Goal: Task Accomplishment & Management: Use online tool/utility

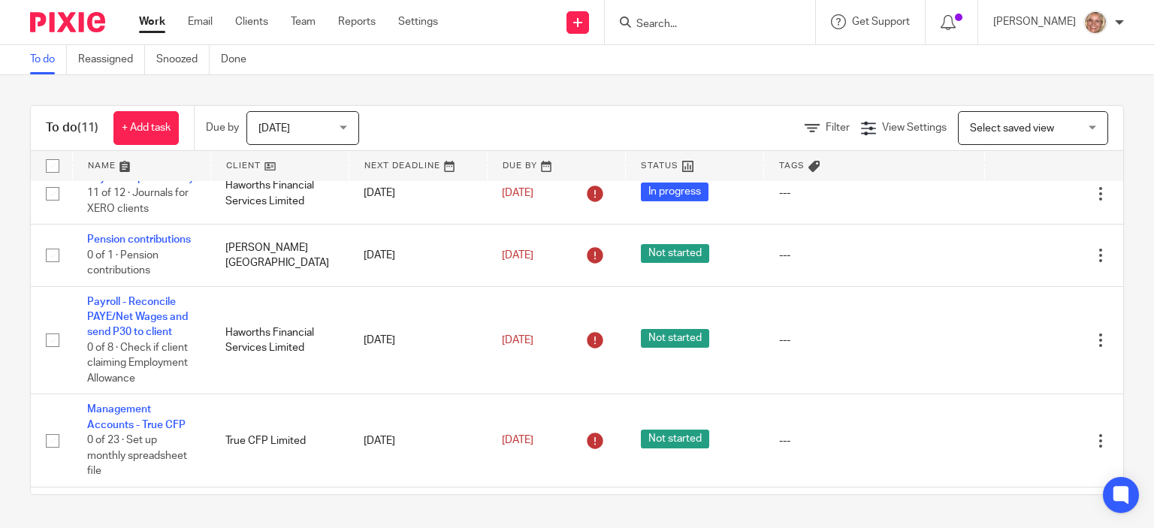
scroll to position [634, 0]
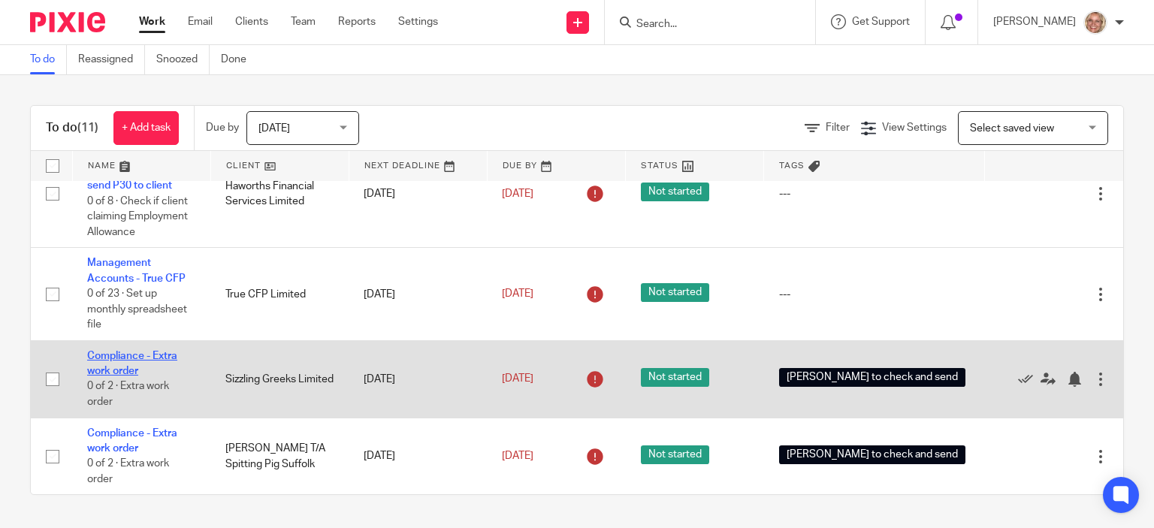
click at [131, 351] on link "Compliance - Extra work order" at bounding box center [132, 364] width 90 height 26
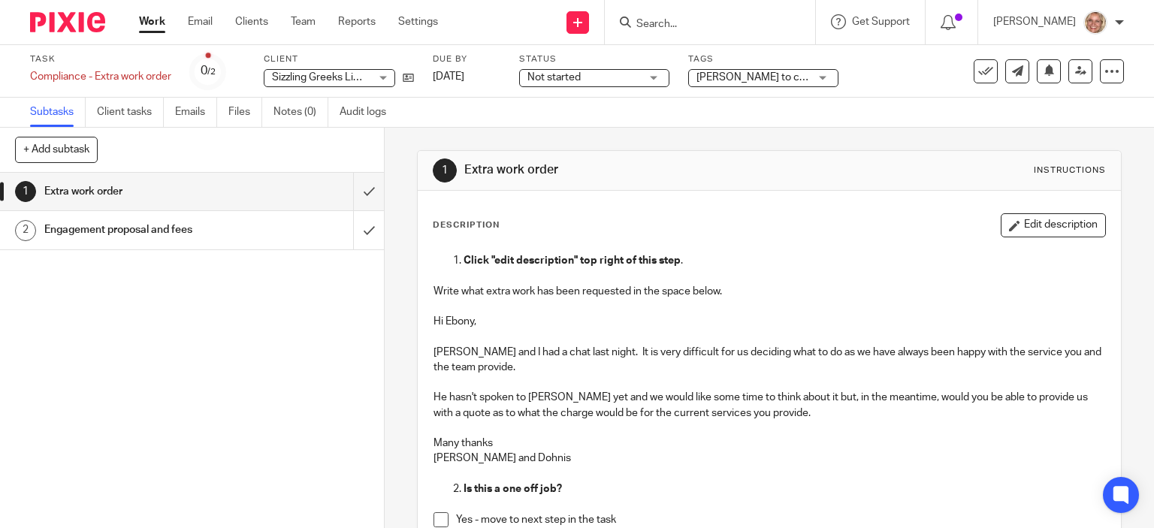
scroll to position [225, 0]
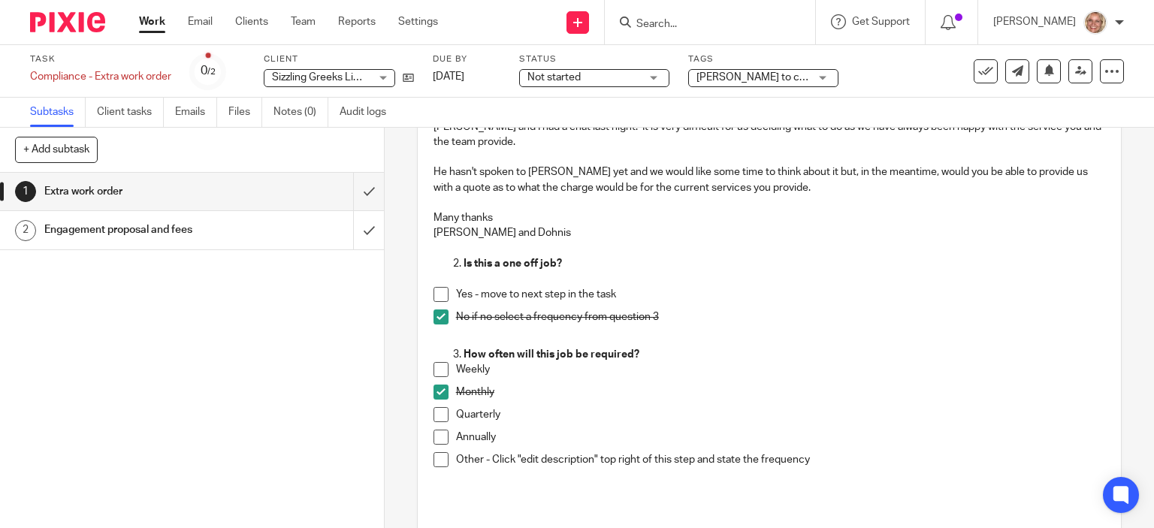
click at [183, 224] on h1 "Engagement proposal and fees" at bounding box center [142, 230] width 196 height 23
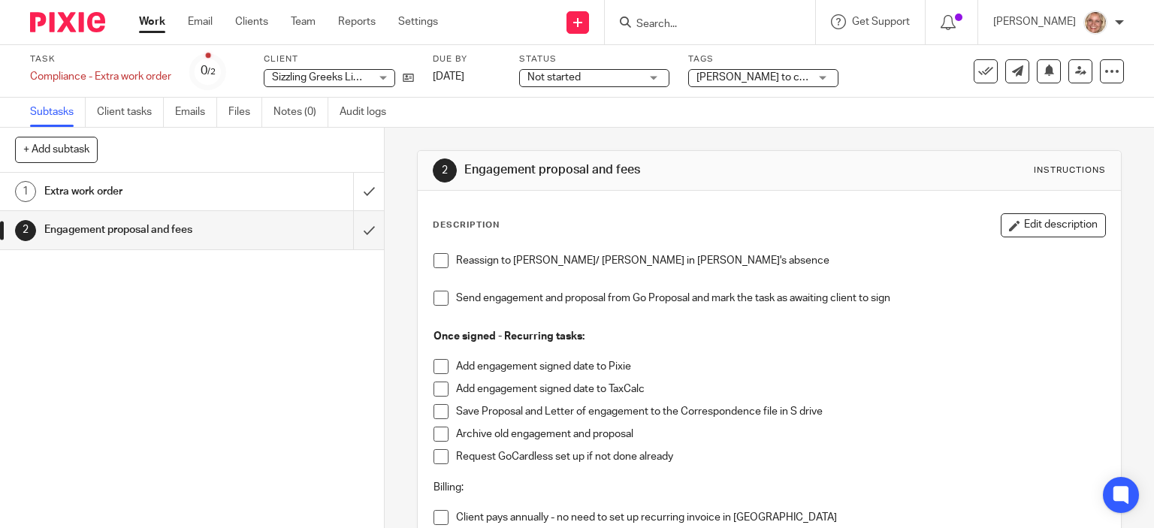
click at [158, 23] on link "Work" at bounding box center [152, 21] width 26 height 15
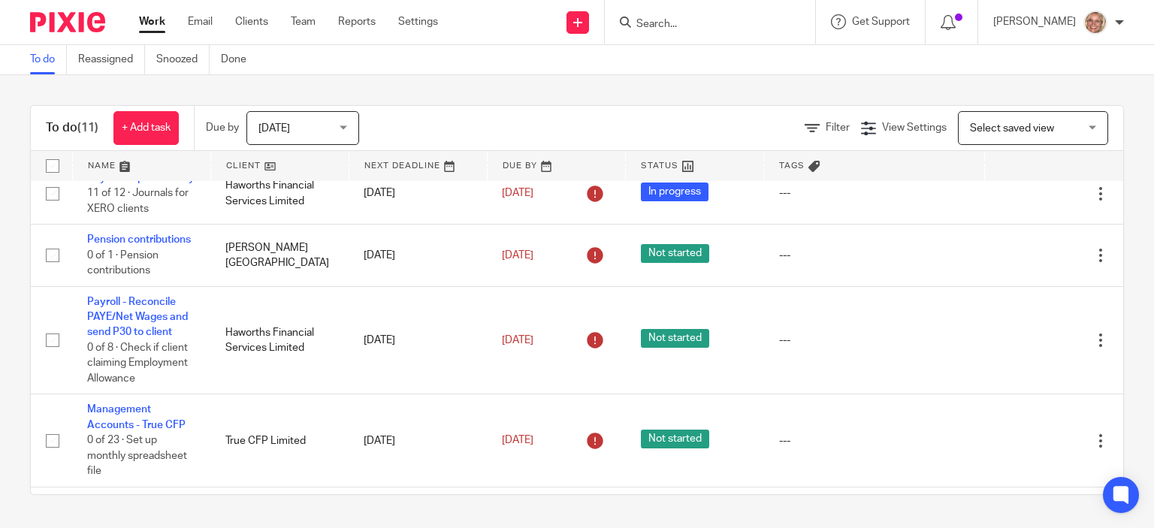
scroll to position [634, 0]
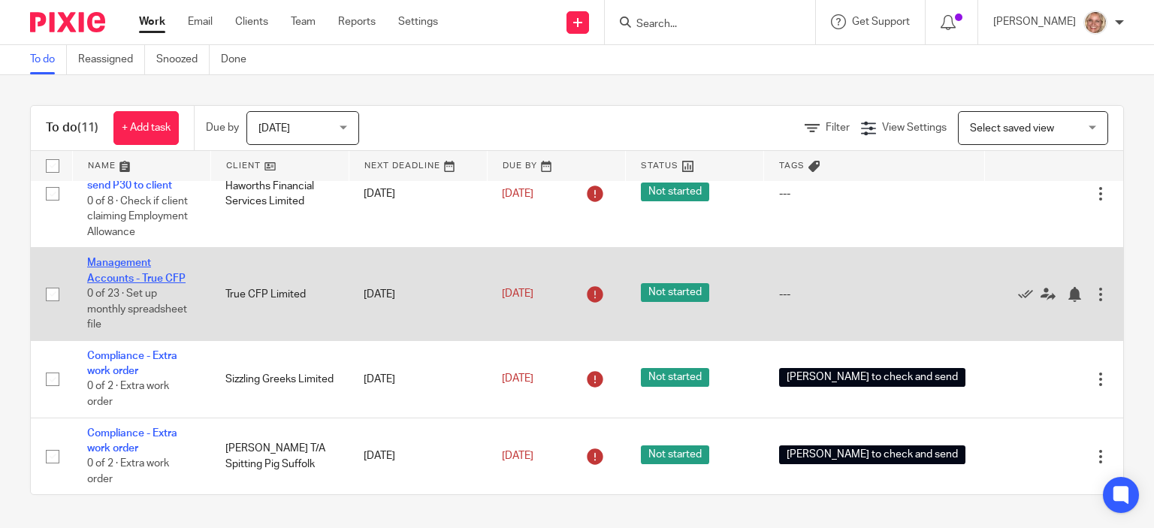
click at [125, 258] on link "Management Accounts - True CFP" at bounding box center [136, 271] width 98 height 26
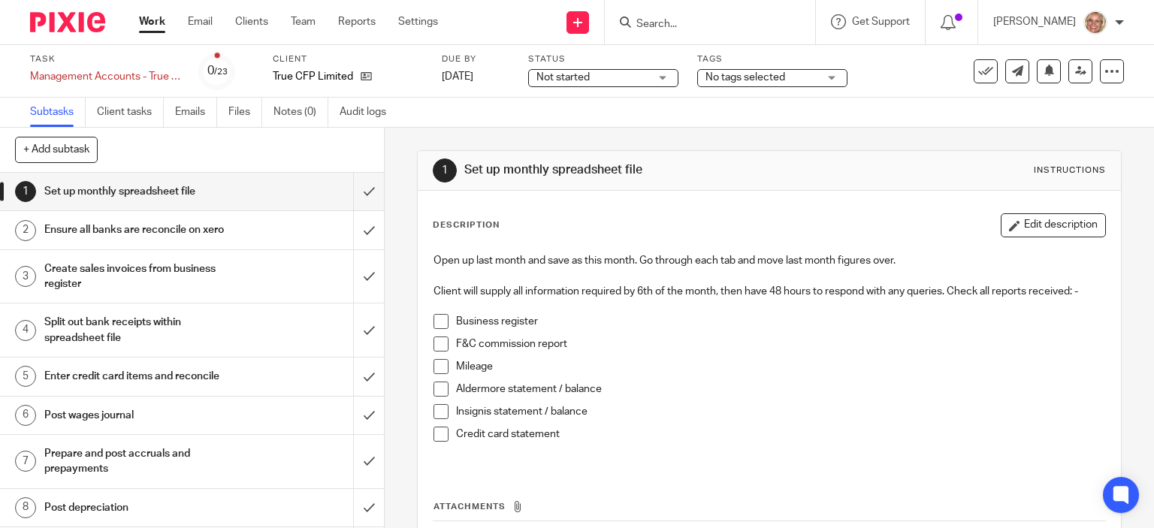
click at [436, 321] on span at bounding box center [440, 321] width 15 height 15
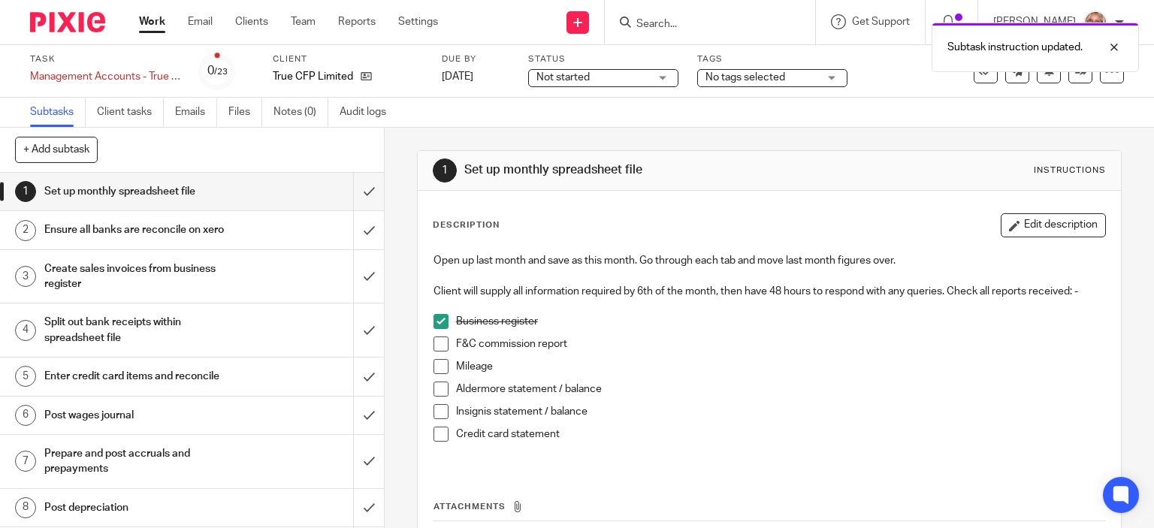
click at [436, 345] on span at bounding box center [440, 344] width 15 height 15
click at [439, 369] on span at bounding box center [440, 366] width 15 height 15
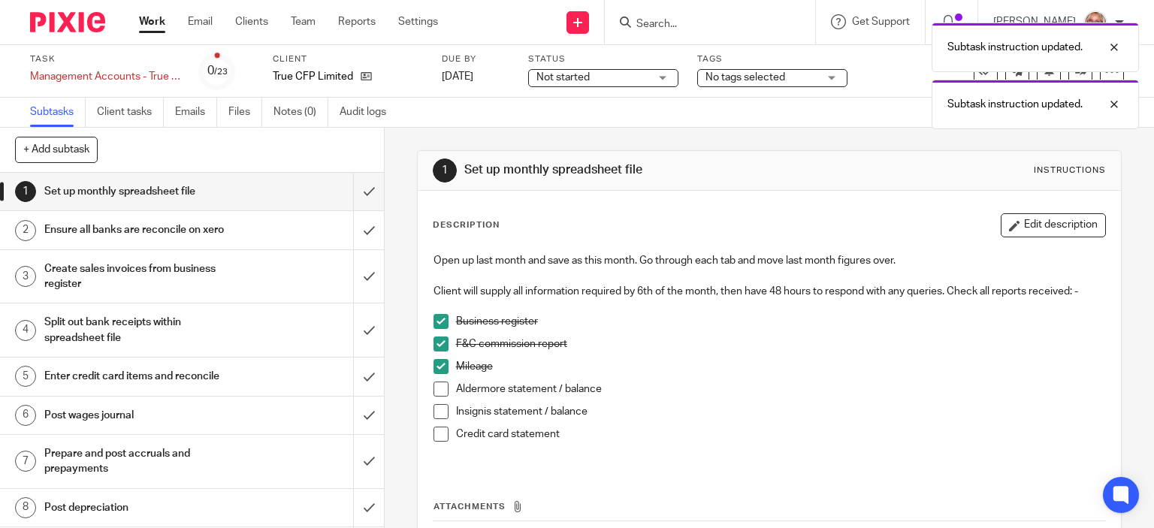
click at [435, 390] on span at bounding box center [440, 389] width 15 height 15
click at [436, 415] on span at bounding box center [440, 411] width 15 height 15
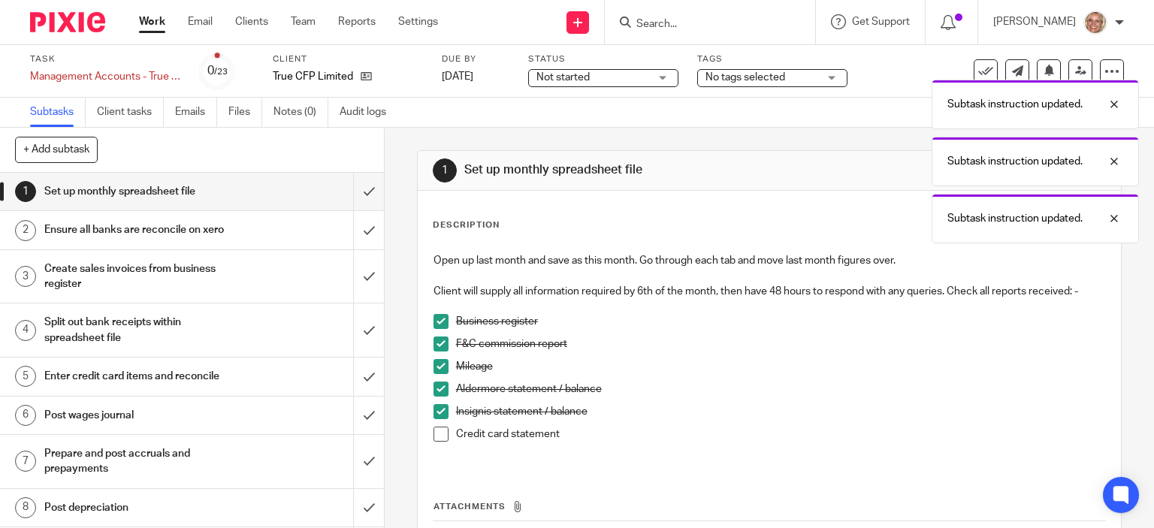
click at [434, 435] on span at bounding box center [440, 434] width 15 height 15
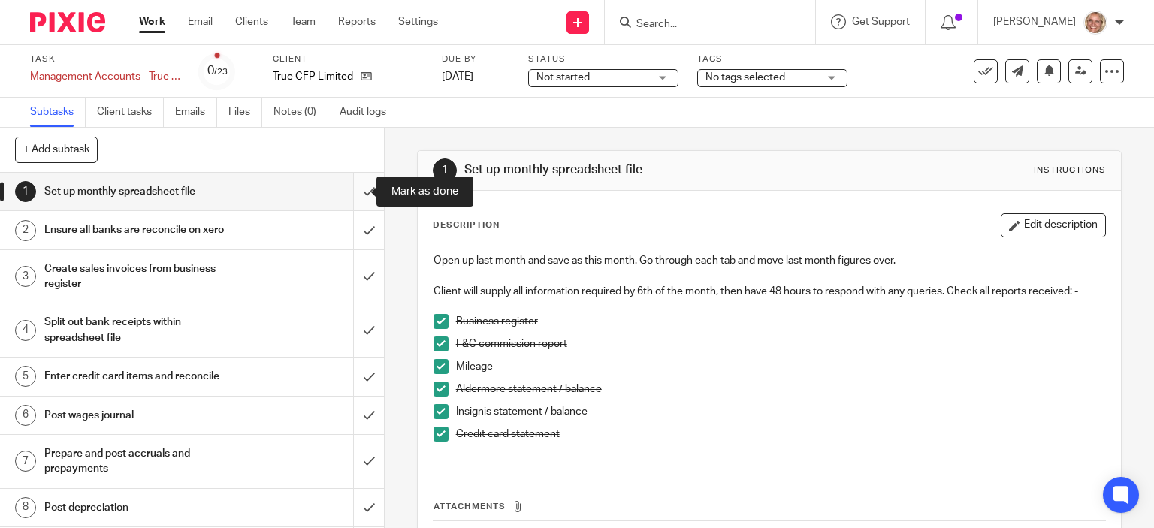
click at [352, 192] on input "submit" at bounding box center [192, 192] width 384 height 38
